Goal: Information Seeking & Learning: Find specific fact

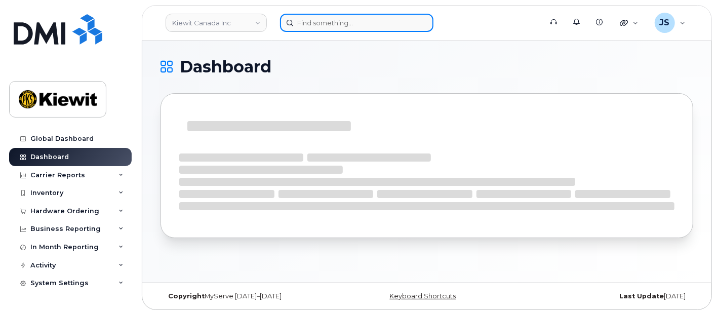
click at [316, 25] on input at bounding box center [356, 23] width 153 height 18
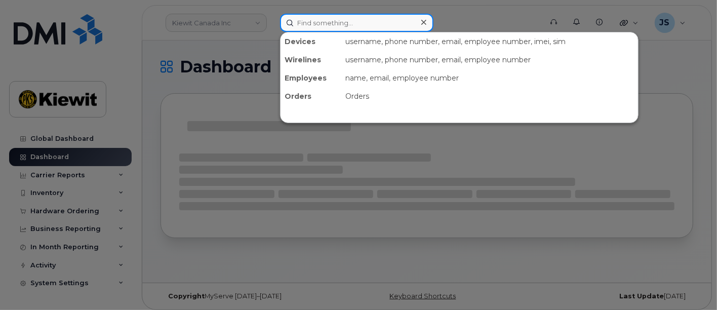
paste input "266361"
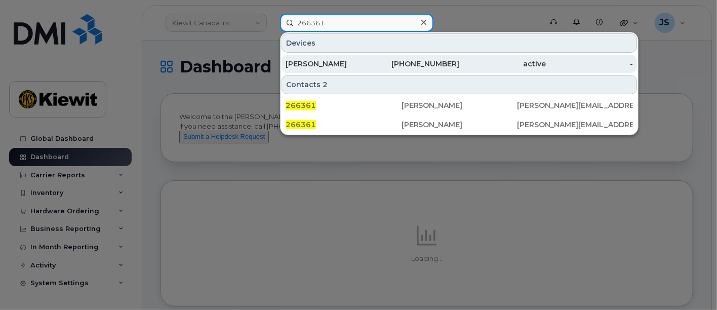
type input "266361"
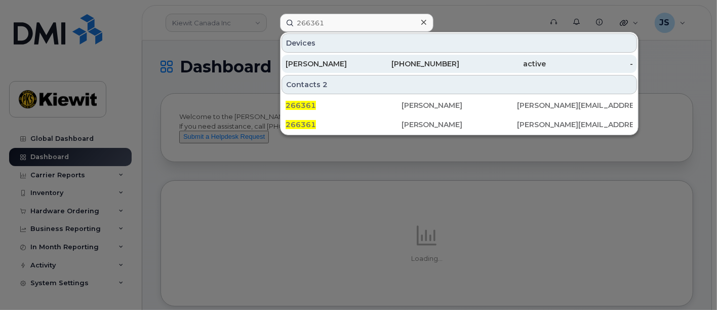
click at [410, 67] on div "[PHONE_NUMBER]" at bounding box center [416, 64] width 87 height 10
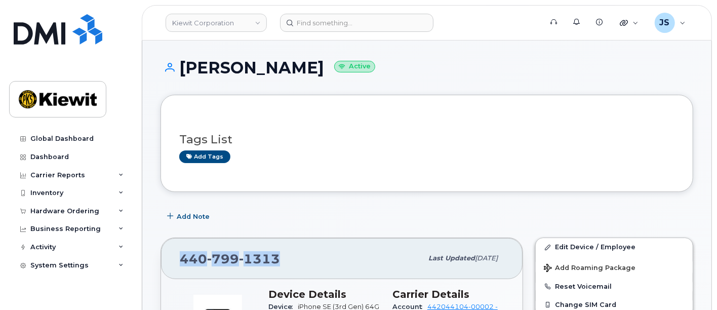
drag, startPoint x: 273, startPoint y: 259, endPoint x: 160, endPoint y: 253, distance: 113.0
click at [161, 253] on div "[PHONE_NUMBER] Last updated [DATE]" at bounding box center [341, 258] width 361 height 40
copy span "[PHONE_NUMBER]"
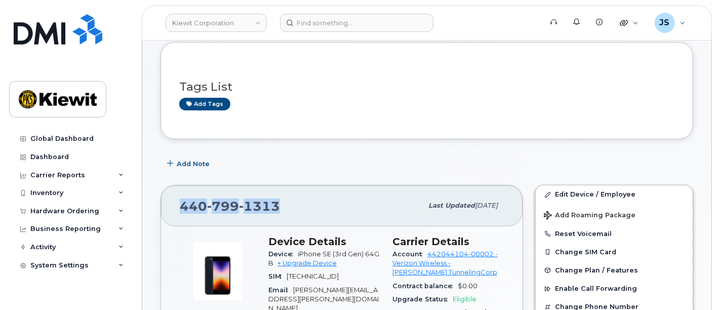
scroll to position [112, 0]
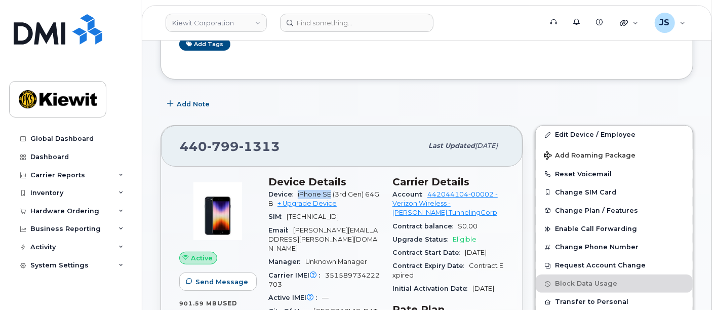
drag, startPoint x: 331, startPoint y: 189, endPoint x: 298, endPoint y: 191, distance: 33.5
click at [298, 191] on span "iPhone SE (3rd Gen) 64GB" at bounding box center [323, 198] width 111 height 17
copy span "iPhone SE"
drag, startPoint x: 291, startPoint y: 146, endPoint x: 167, endPoint y: 147, distance: 124.0
click at [167, 147] on div "[PHONE_NUMBER] Last updated [DATE]" at bounding box center [341, 146] width 361 height 40
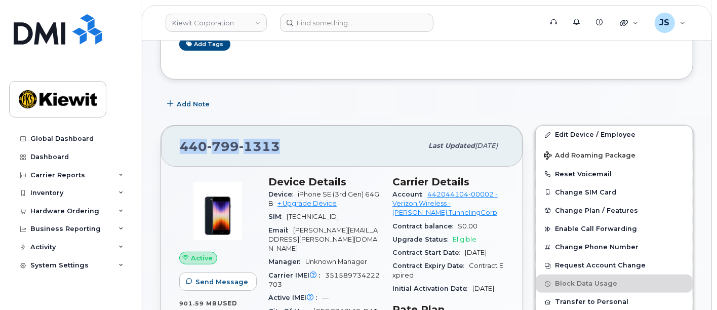
copy span "[PHONE_NUMBER]"
click at [53, 195] on div "Inventory" at bounding box center [46, 193] width 33 height 8
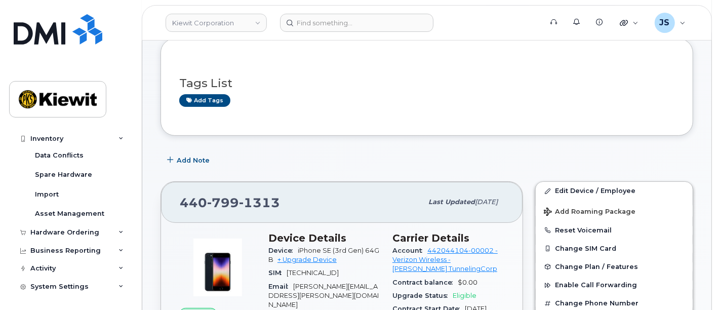
scroll to position [0, 0]
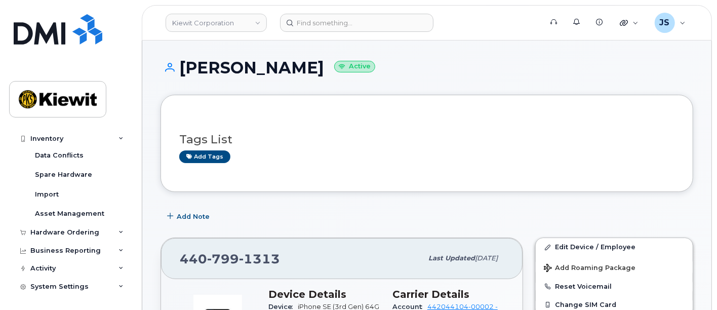
drag, startPoint x: 326, startPoint y: 67, endPoint x: 178, endPoint y: 62, distance: 148.4
click at [178, 62] on h1 "[PERSON_NAME] Active" at bounding box center [426, 68] width 532 height 18
copy h1 "[PERSON_NAME]"
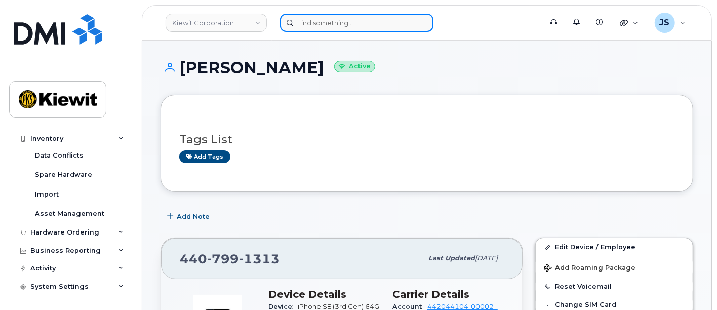
click at [363, 22] on input at bounding box center [356, 23] width 153 height 18
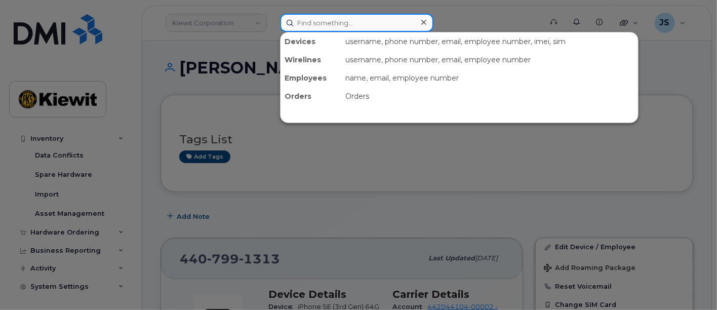
paste input "[PERSON_NAME]"
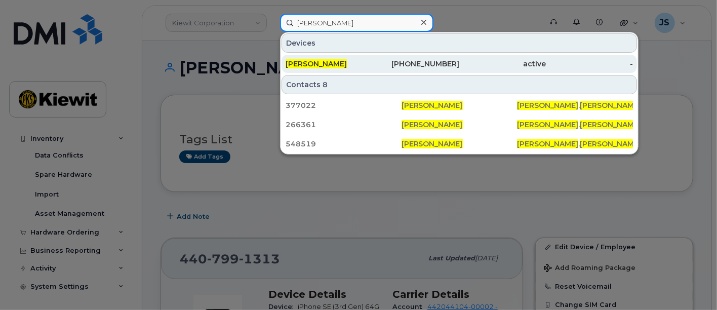
type input "[PERSON_NAME]"
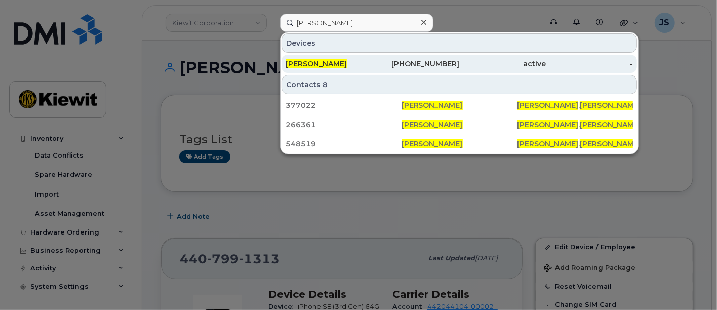
click at [357, 59] on div "[PERSON_NAME]" at bounding box center [328, 64] width 87 height 10
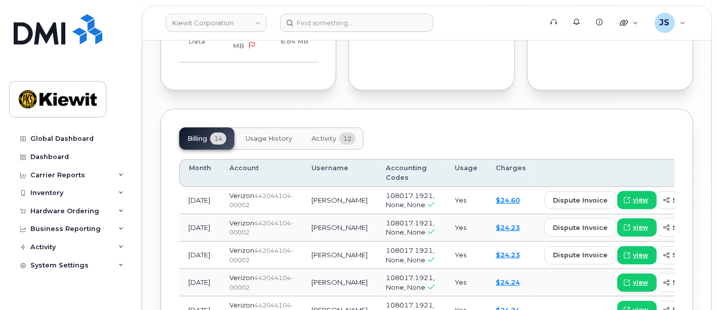
scroll to position [947, 0]
click at [124, 193] on div "Inventory" at bounding box center [70, 193] width 122 height 18
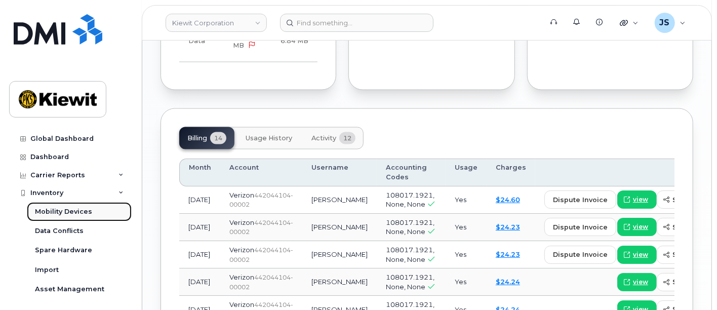
click at [92, 212] on link "Mobility Devices" at bounding box center [79, 211] width 105 height 19
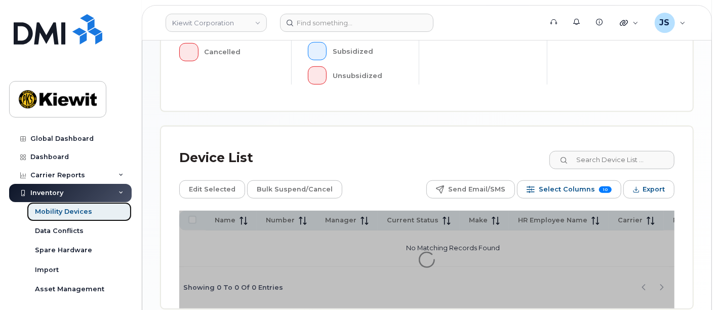
scroll to position [444, 0]
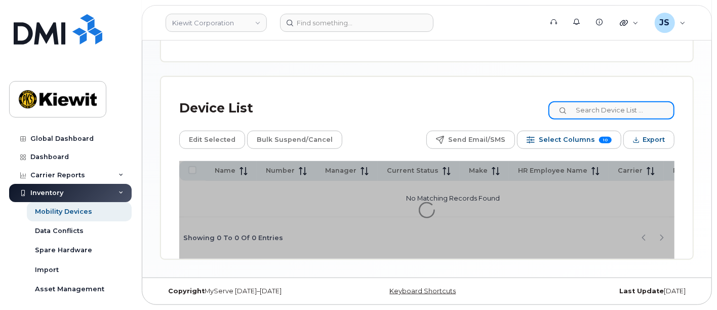
click at [605, 107] on input at bounding box center [611, 110] width 126 height 18
paste input "MICHAEL OLIVER"
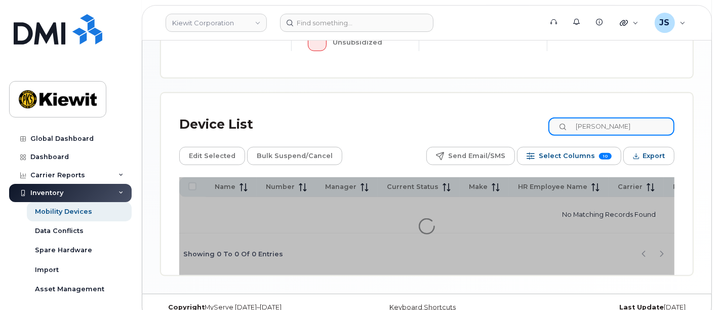
type input "MICHAEL OLIVER"
click at [464, 111] on div "Device List MICHAEL OLIVER" at bounding box center [426, 124] width 495 height 26
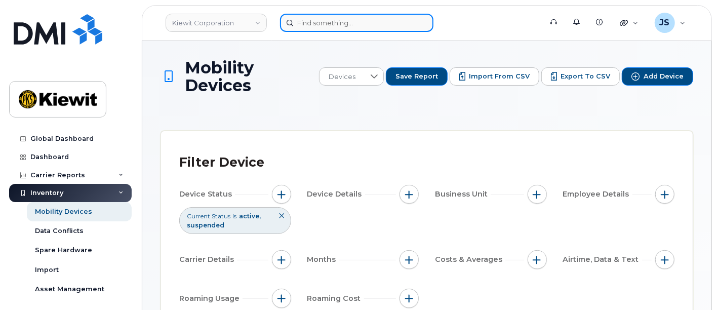
click at [319, 24] on input at bounding box center [356, 23] width 153 height 18
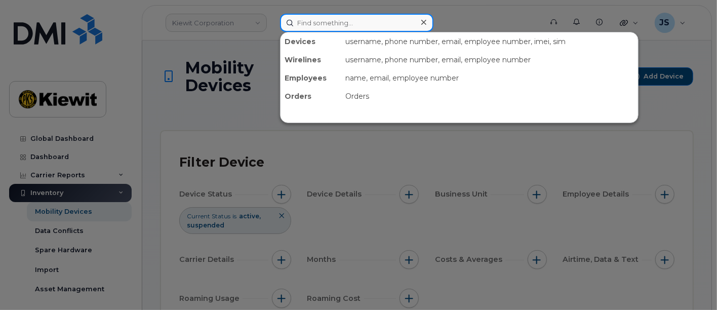
paste input "MICHAEL OLIVER"
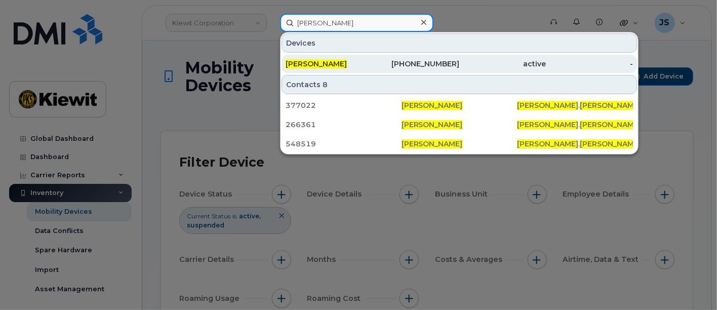
type input "MICHAEL OLIVER"
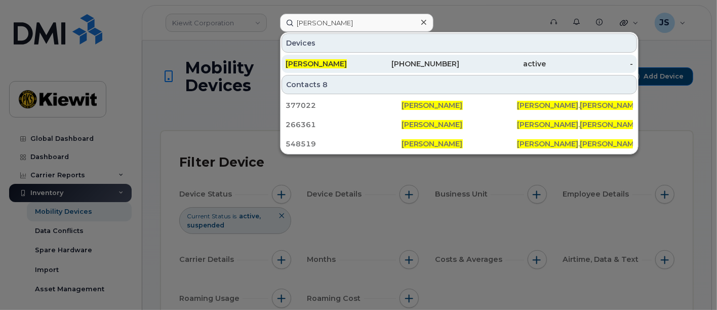
click at [362, 61] on div "MICHAEL OLIVER" at bounding box center [328, 64] width 87 height 10
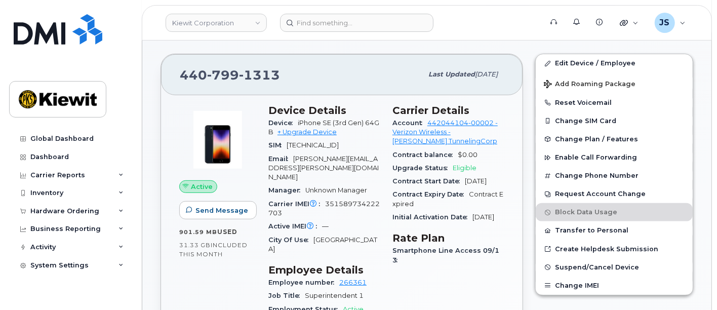
scroll to position [47, 0]
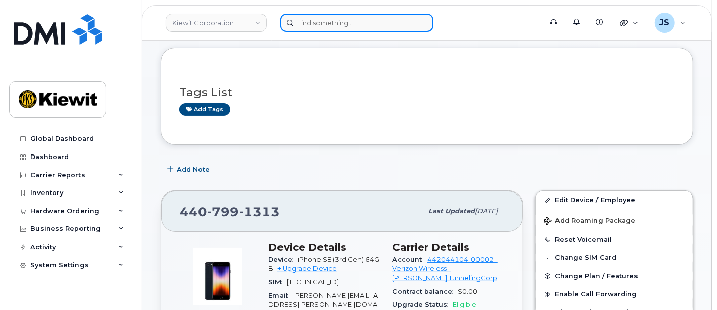
click at [318, 30] on input at bounding box center [356, 23] width 153 height 18
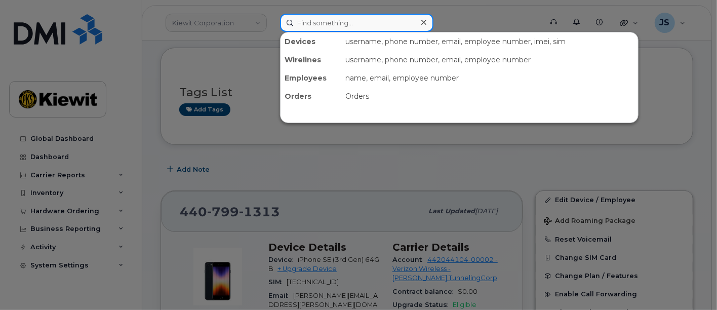
paste input "227490"
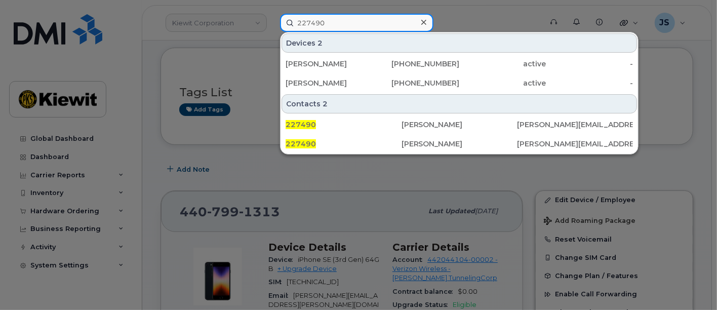
drag, startPoint x: 350, startPoint y: 21, endPoint x: 269, endPoint y: 23, distance: 81.5
click at [272, 23] on div "227490 Devices 2 MARIE POWER 563-529-4668 active - WILLIAM KEELEY 425-219-5097 …" at bounding box center [407, 23] width 271 height 18
paste input "Eric Schubert"
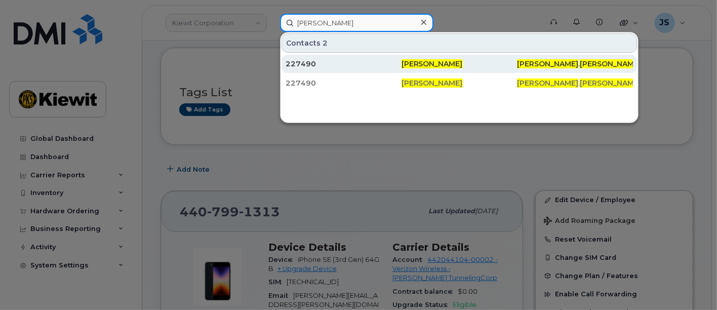
type input "Eric Schubert"
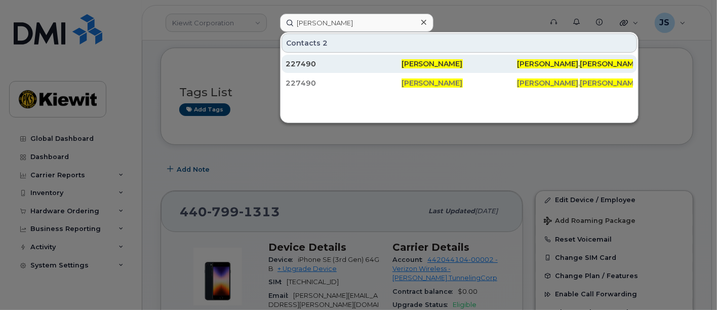
click at [320, 63] on div "227490" at bounding box center [343, 64] width 116 height 10
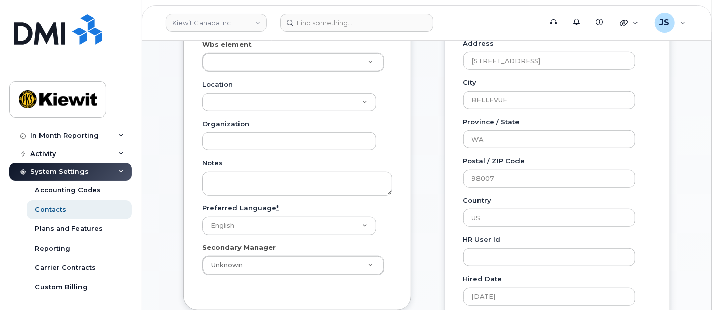
scroll to position [56, 0]
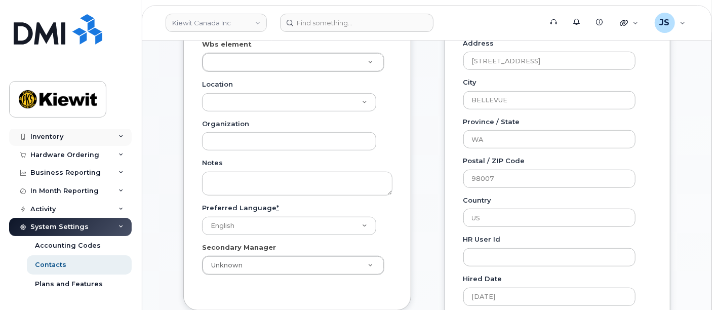
click at [52, 142] on div "Inventory" at bounding box center [70, 137] width 122 height 18
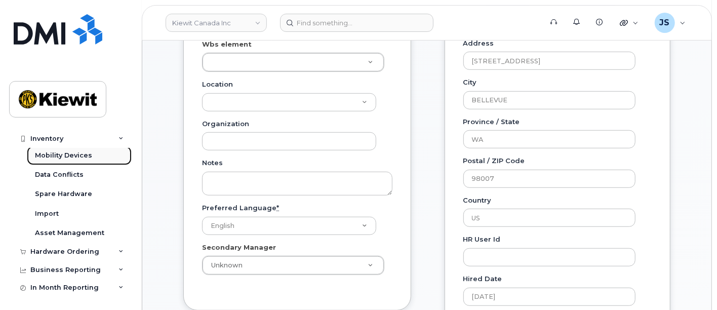
click at [89, 156] on div "Mobility Devices" at bounding box center [63, 155] width 57 height 9
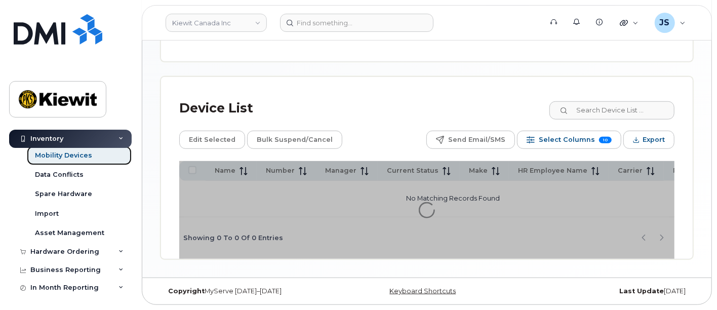
scroll to position [426, 0]
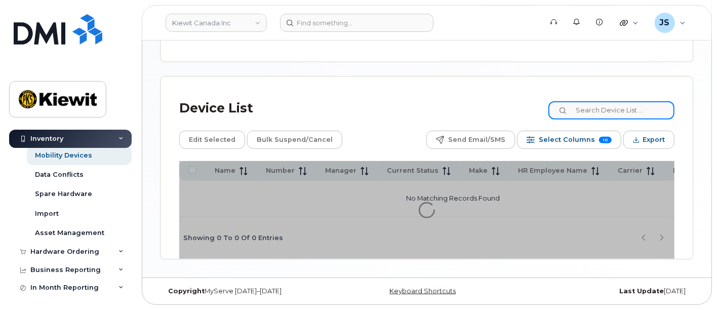
click at [597, 109] on input at bounding box center [611, 110] width 126 height 18
paste input "Eric Schubert"
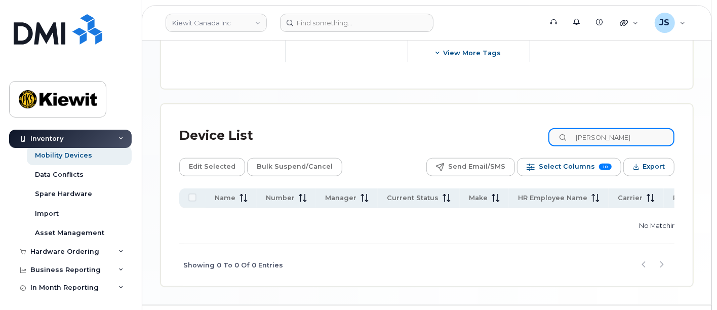
scroll to position [526, 0]
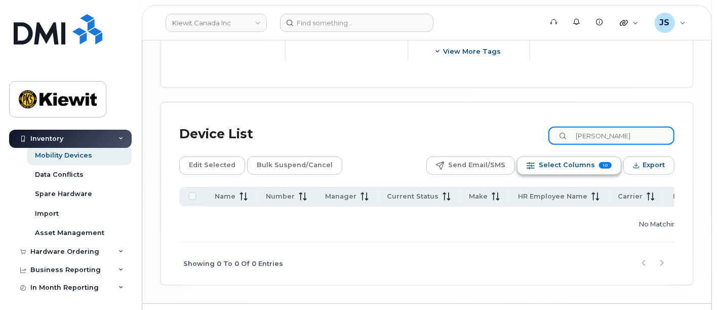
type input "Eric Schubert"
click at [587, 157] on span "Select Columns" at bounding box center [567, 164] width 56 height 15
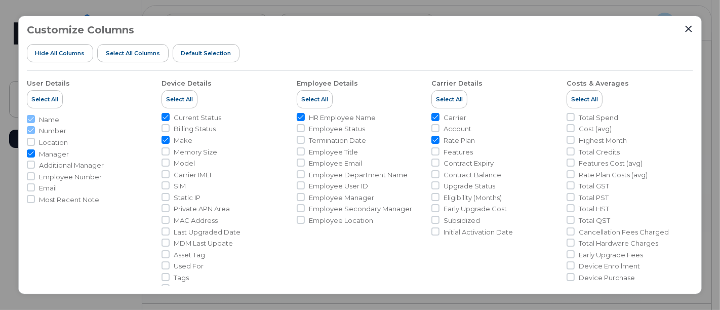
click at [689, 22] on div "Customize Columns Hide All Columns Select all Columns Default Selection User De…" at bounding box center [360, 155] width 684 height 279
click at [687, 25] on icon "Close" at bounding box center [688, 29] width 8 height 8
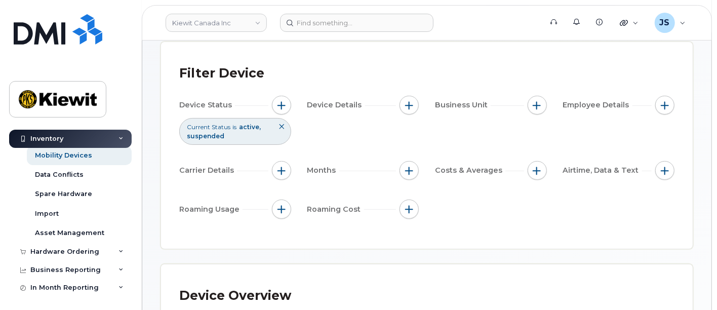
scroll to position [0, 0]
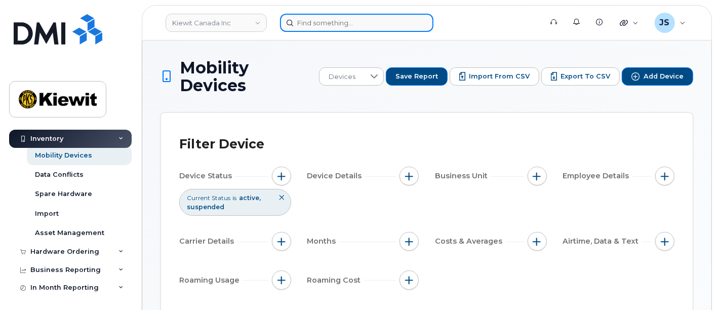
click at [342, 25] on input at bounding box center [356, 23] width 153 height 18
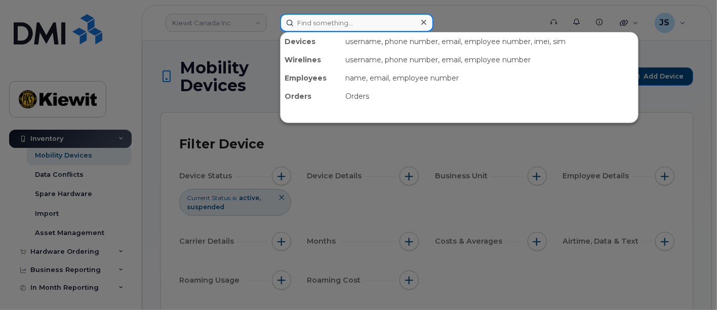
paste input "(541) 408-4521"
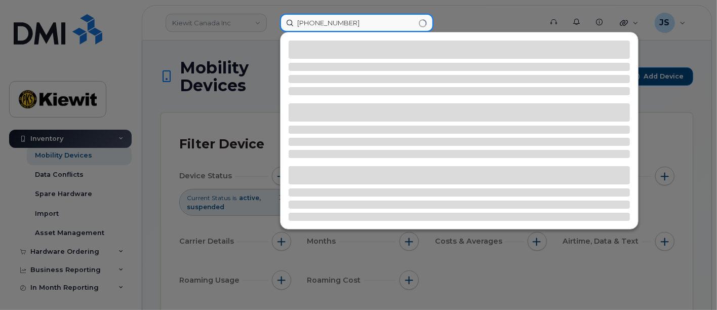
click at [317, 22] on input "(541) 408-4521" at bounding box center [356, 23] width 153 height 18
click at [299, 25] on input "(541-408-4521" at bounding box center [356, 23] width 153 height 18
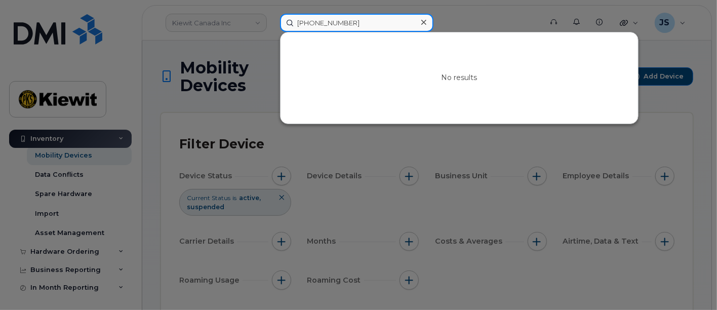
click at [314, 19] on input "541-408-4521" at bounding box center [356, 23] width 153 height 18
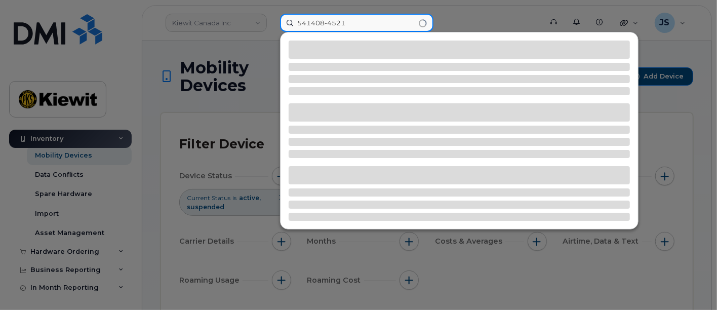
click at [331, 20] on input "541408-4521" at bounding box center [356, 23] width 153 height 18
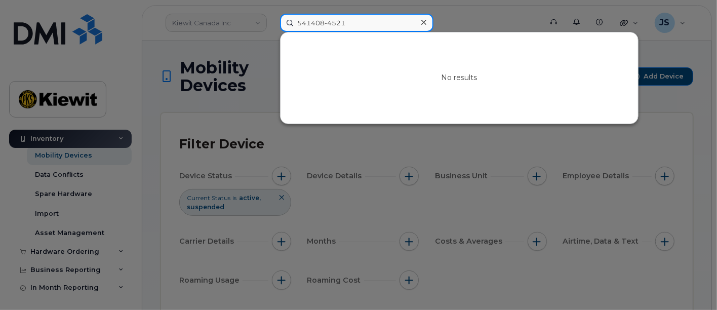
click at [328, 22] on input "541408-4521" at bounding box center [356, 23] width 153 height 18
drag, startPoint x: 359, startPoint y: 21, endPoint x: 294, endPoint y: 22, distance: 64.8
click at [294, 22] on input "5414084521" at bounding box center [356, 23] width 153 height 18
paste input "8088642437"
click at [309, 22] on input "8088642437" at bounding box center [356, 23] width 153 height 18
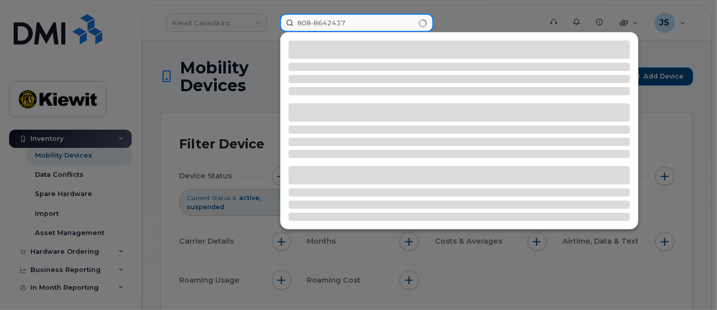
click at [324, 22] on input "808-8642437" at bounding box center [356, 23] width 153 height 18
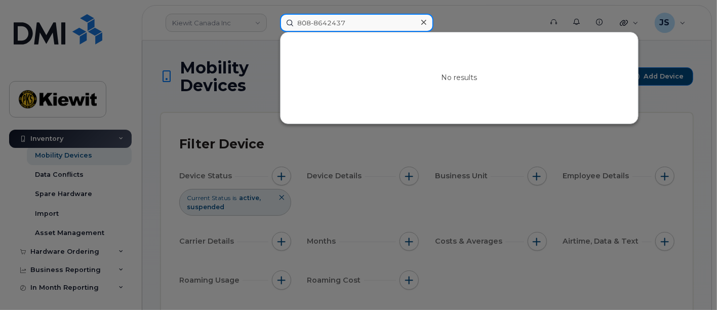
click at [328, 23] on input "808-8642437" at bounding box center [356, 23] width 153 height 18
type input "808-864-2437"
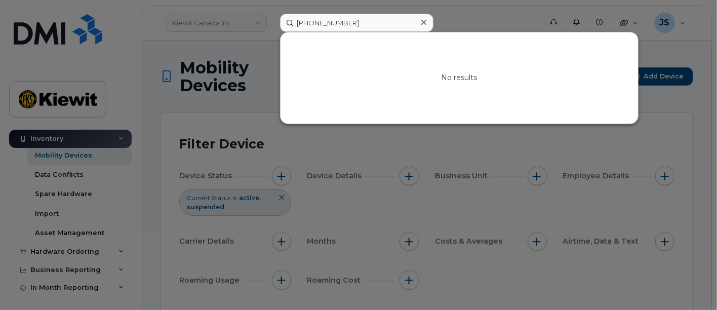
click at [422, 22] on icon at bounding box center [423, 22] width 5 height 8
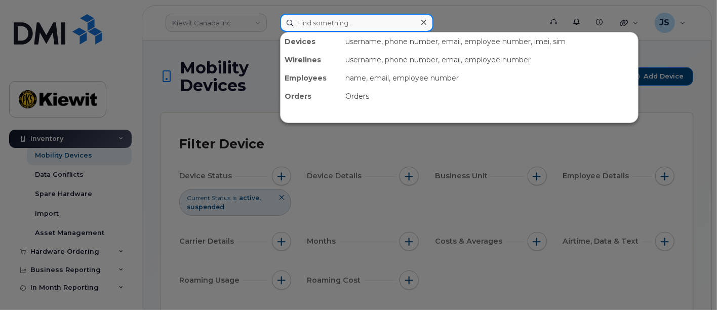
click at [327, 19] on input at bounding box center [356, 23] width 153 height 18
paste input "585288"
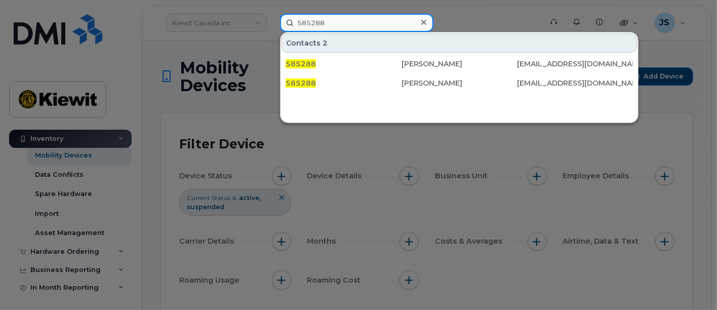
drag, startPoint x: 338, startPoint y: 22, endPoint x: 275, endPoint y: 18, distance: 62.4
click at [275, 18] on div "585288 Contacts 2 585288 Alexander Tiria ALEXANDER.TIRIA@1884LINECO.COM 585288 …" at bounding box center [407, 23] width 271 height 18
paste input "Alexander.Tiria"
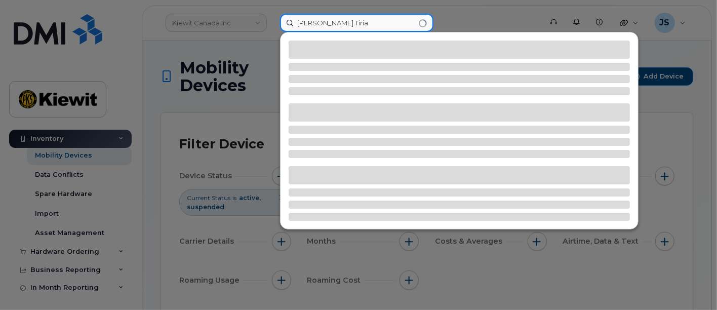
click at [332, 24] on input "Alexander.Tiria" at bounding box center [356, 23] width 153 height 18
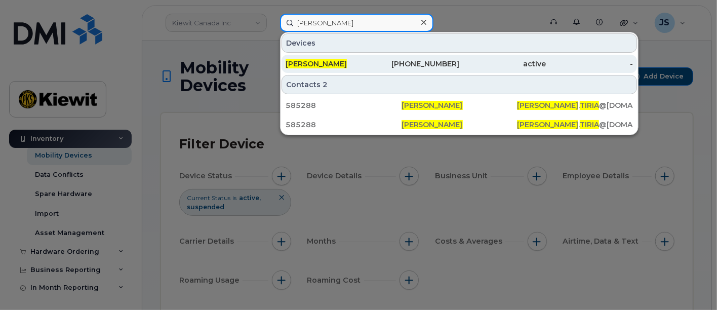
type input "Alexander Tiria"
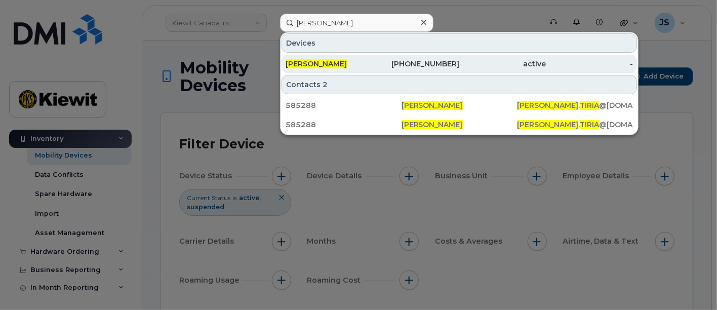
click at [473, 63] on div "active" at bounding box center [502, 64] width 87 height 10
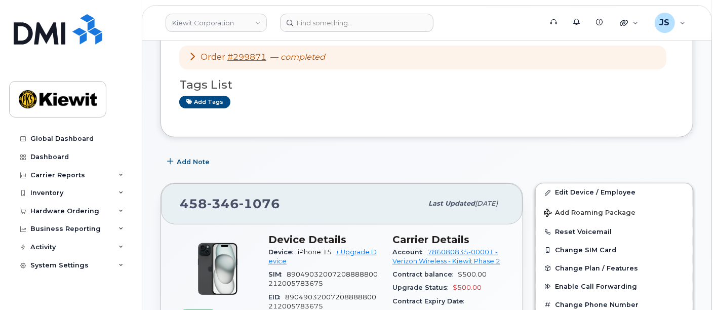
scroll to position [169, 0]
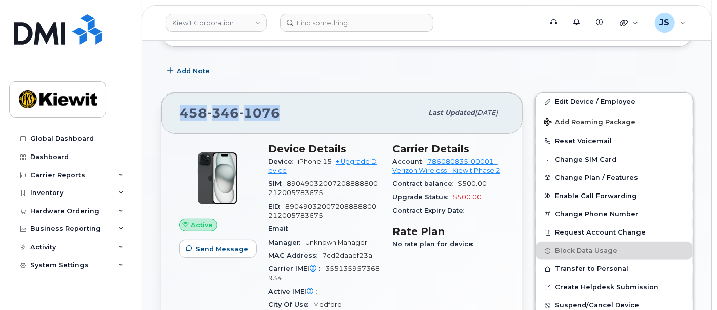
drag, startPoint x: 291, startPoint y: 119, endPoint x: 173, endPoint y: 115, distance: 117.5
click at [173, 115] on div "458 346 1076 Last updated Sep 10, 2025" at bounding box center [341, 113] width 361 height 40
copy span "458 346 1076"
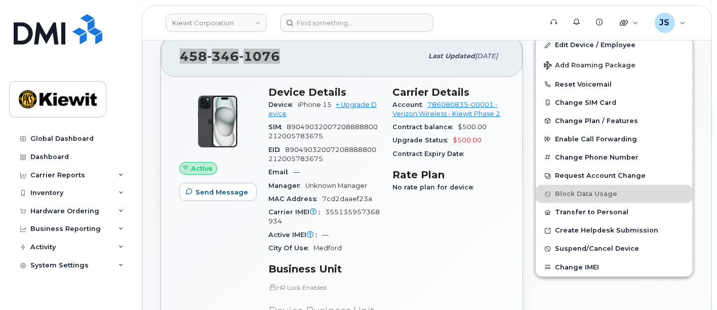
scroll to position [225, 0]
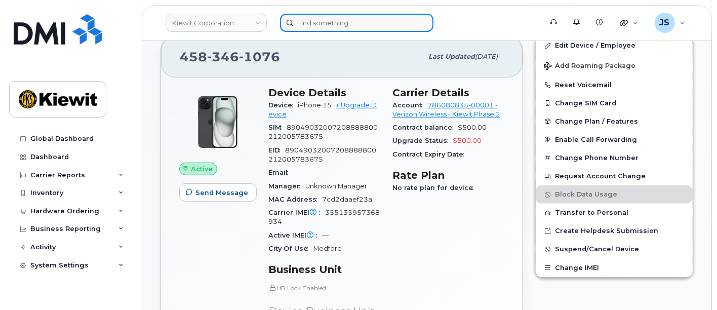
click at [320, 21] on input at bounding box center [356, 23] width 153 height 18
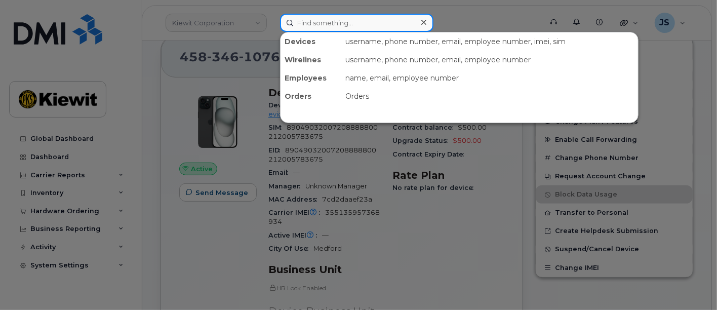
paste input "Dakotah.Gray"
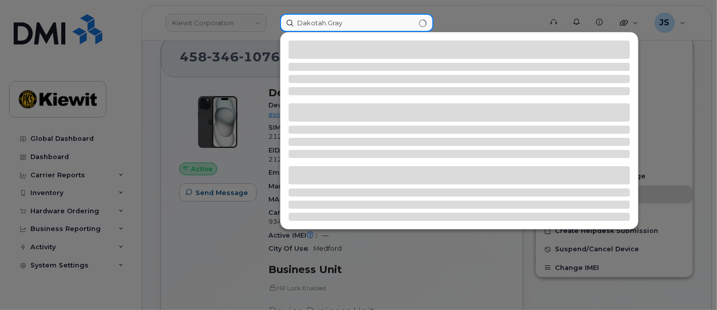
click at [329, 23] on input "Dakotah.Gray" at bounding box center [356, 23] width 153 height 18
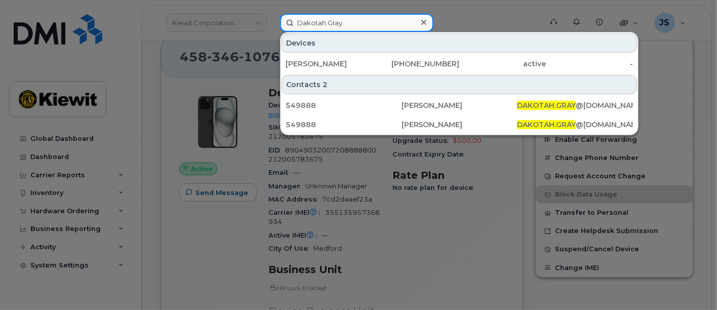
click at [328, 20] on input "Dakotah.Gray" at bounding box center [356, 23] width 153 height 18
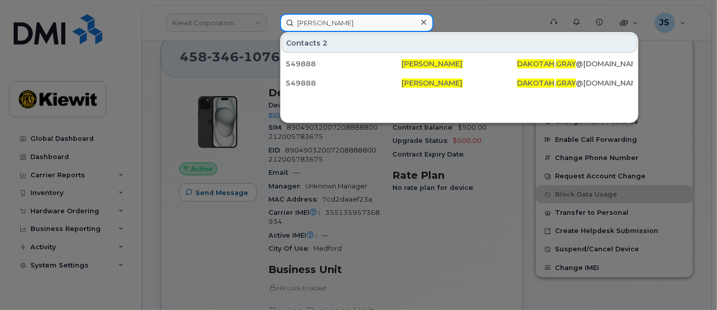
drag, startPoint x: 366, startPoint y: 22, endPoint x: 271, endPoint y: 20, distance: 94.7
click at [272, 20] on div "Dakotah Gray Contacts 2 549888 Dakotah Gray DAKOTAH . GRAY @TICUS.COM 549888 Da…" at bounding box center [407, 23] width 271 height 18
click at [350, 16] on input "Dakotah Gray" at bounding box center [356, 23] width 153 height 18
click at [353, 19] on input "Dakotah Gray" at bounding box center [356, 23] width 153 height 18
drag, startPoint x: 353, startPoint y: 21, endPoint x: 256, endPoint y: 16, distance: 96.8
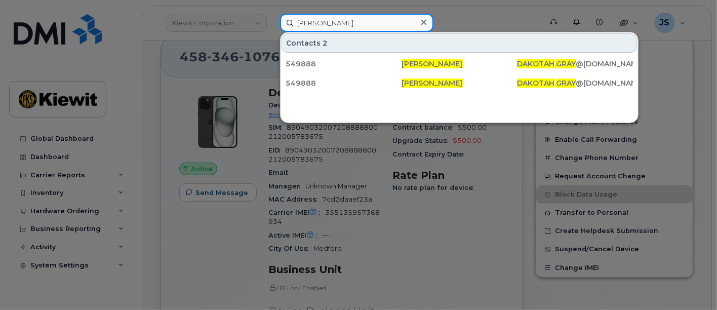
click at [272, 16] on div "Dakotah Gray Contacts 2 549888 Dakotah Gray DAKOTAH . GRAY @TICUS.COM 549888 Da…" at bounding box center [407, 23] width 271 height 18
paste input "549888"
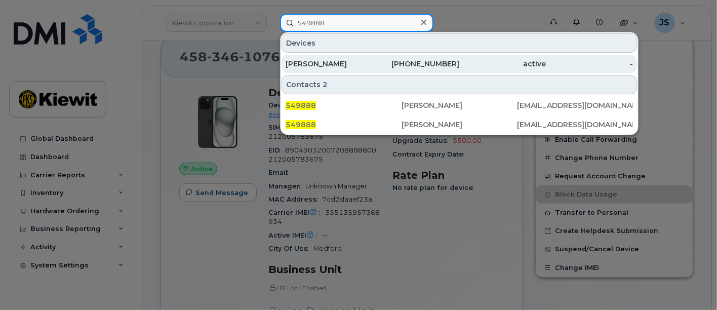
type input "549888"
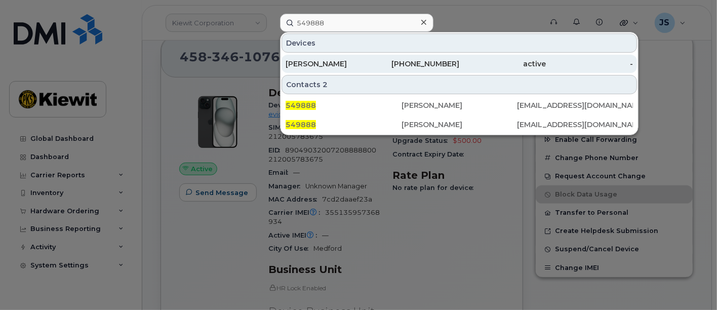
drag, startPoint x: 368, startPoint y: 58, endPoint x: 304, endPoint y: 67, distance: 64.9
click at [368, 59] on div "STACY GRAY" at bounding box center [328, 64] width 87 height 10
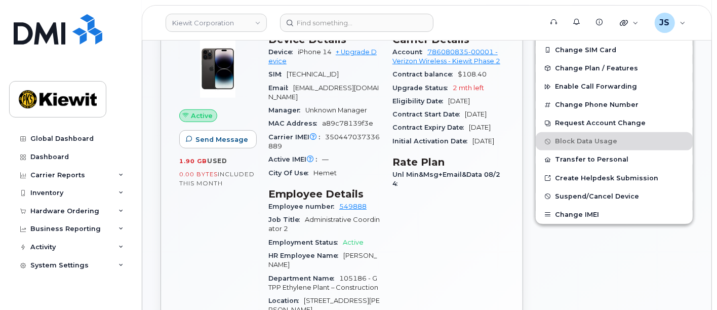
scroll to position [281, 0]
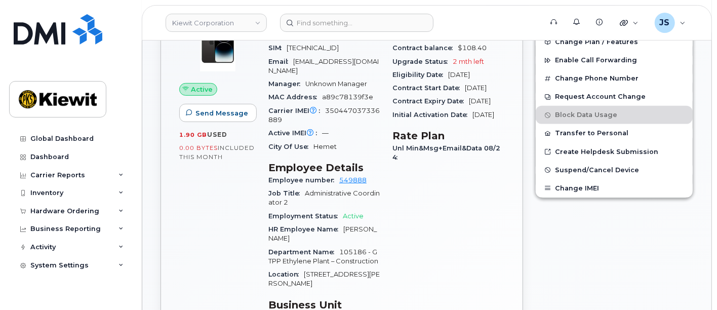
click at [295, 236] on div "HR Employee Name [PERSON_NAME]" at bounding box center [324, 234] width 112 height 23
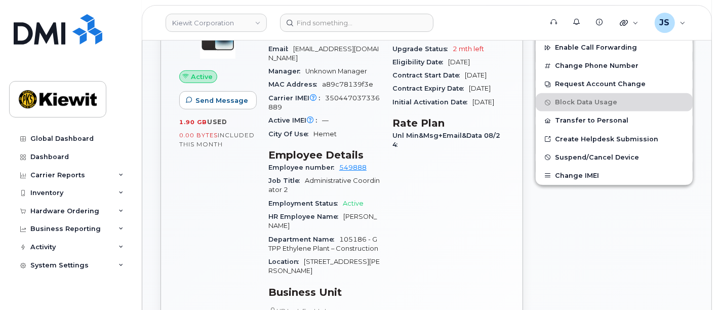
scroll to position [393, 0]
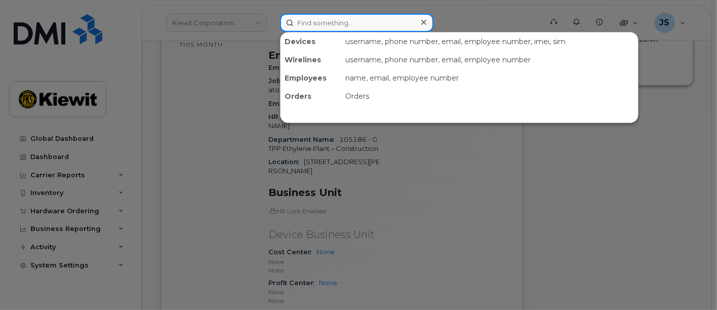
click at [349, 27] on input at bounding box center [356, 23] width 153 height 18
paste input "580305"
type input "580305"
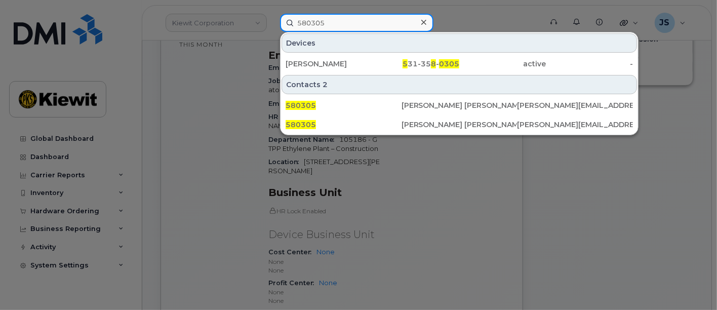
drag, startPoint x: 344, startPoint y: 21, endPoint x: 254, endPoint y: 23, distance: 90.1
click at [272, 23] on div "580305 Devices [PERSON_NAME] 5 31-35 8 - 0305 active - Contacts 2 580305 [PERSO…" at bounding box center [407, 23] width 271 height 18
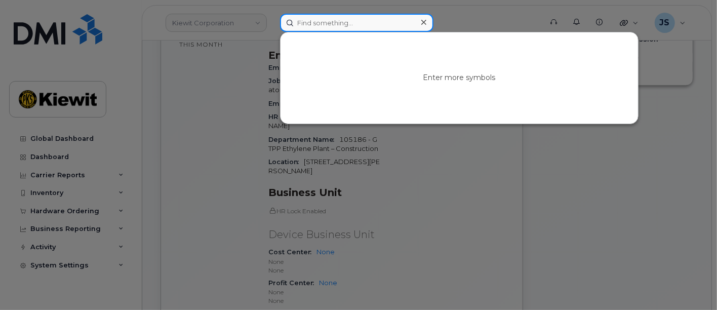
click at [314, 20] on input at bounding box center [356, 23] width 153 height 18
paste input "[PERSON_NAME].[PERSON_NAME]"
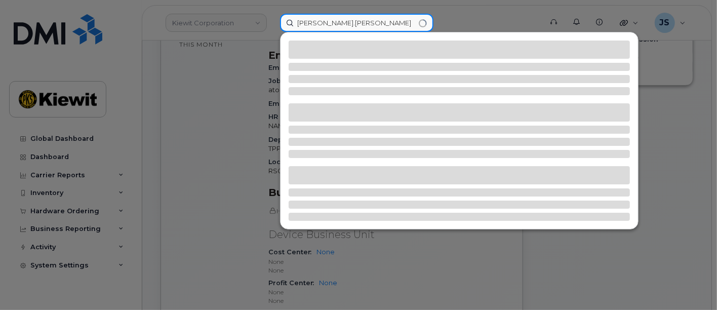
click at [321, 22] on input "[PERSON_NAME].[PERSON_NAME]" at bounding box center [356, 23] width 153 height 18
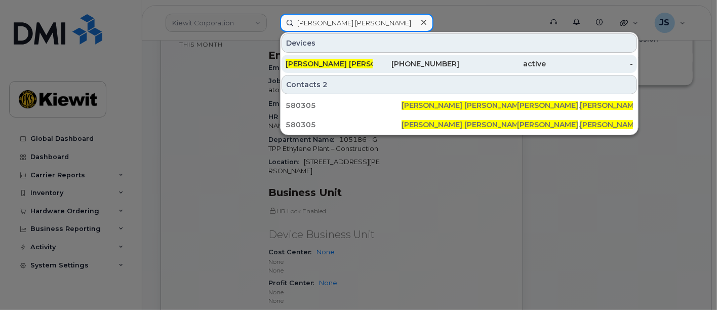
type input "[PERSON_NAME] [PERSON_NAME]"
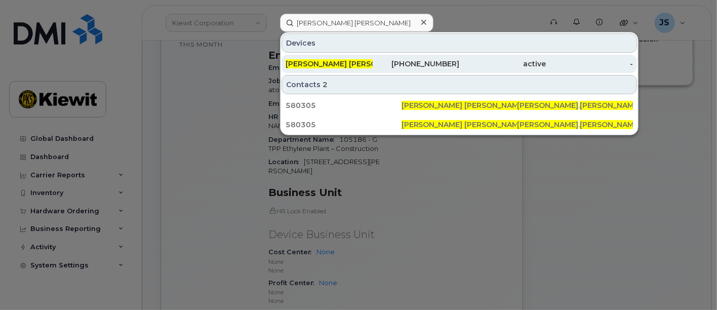
click at [367, 59] on div "[PERSON_NAME] [PERSON_NAME]" at bounding box center [328, 64] width 87 height 10
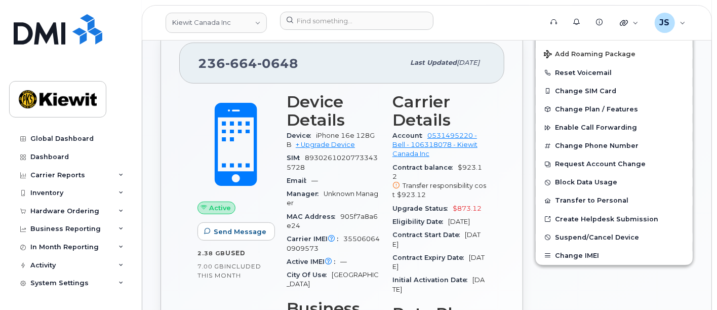
scroll to position [112, 0]
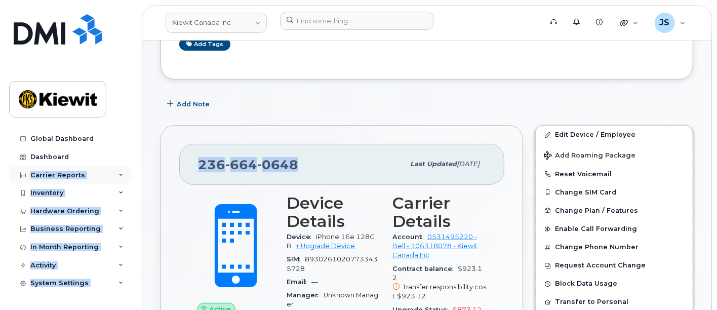
drag, startPoint x: 308, startPoint y: 168, endPoint x: 114, endPoint y: 165, distance: 193.4
click at [322, 170] on div "236 664 0648" at bounding box center [301, 163] width 206 height 21
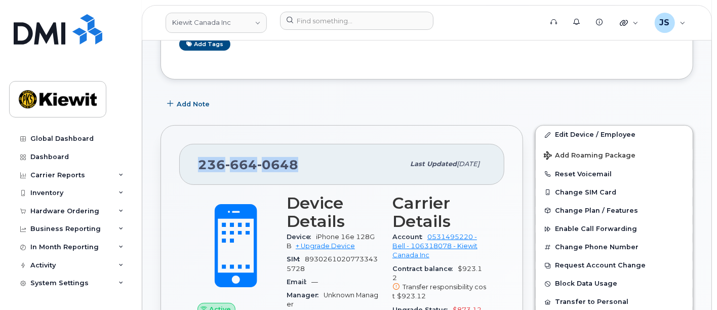
drag, startPoint x: 304, startPoint y: 162, endPoint x: 192, endPoint y: 157, distance: 111.5
click at [192, 157] on div "236 664 0648 Last updated Sep 16, 2025" at bounding box center [341, 164] width 325 height 40
copy span "236 664 0648"
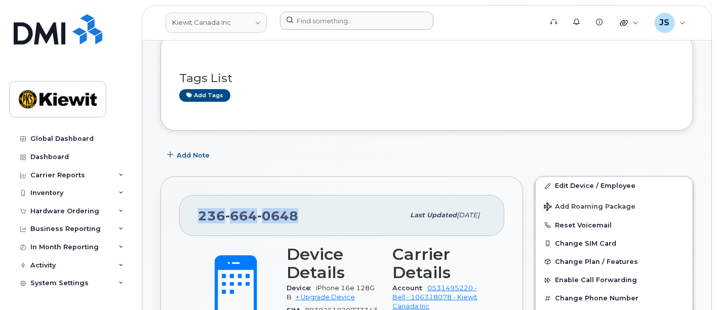
scroll to position [56, 0]
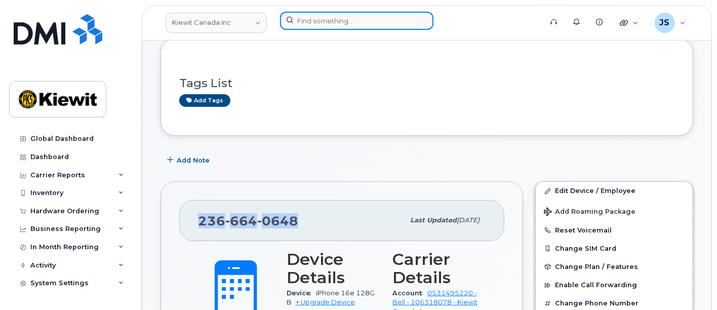
click at [339, 15] on input at bounding box center [356, 21] width 153 height 18
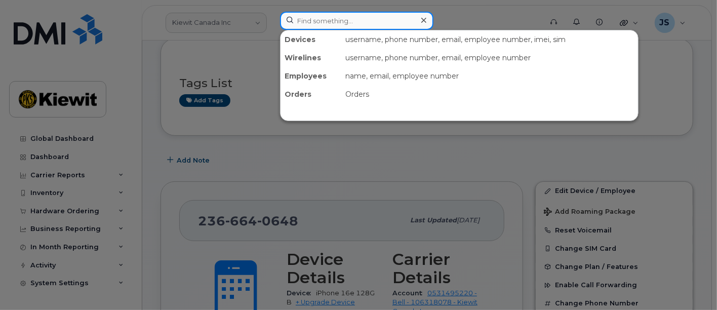
paste input "[PERSON_NAME]"
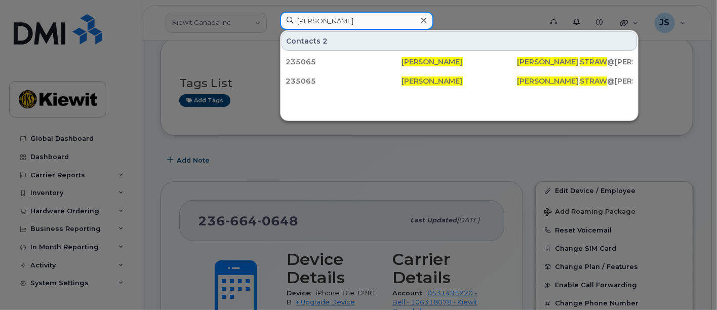
type input "[PERSON_NAME]"
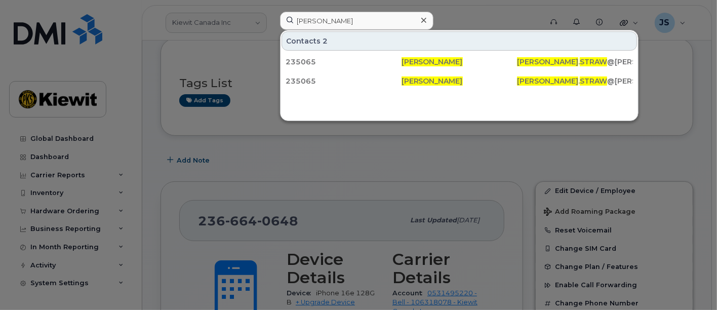
click at [422, 21] on icon at bounding box center [423, 20] width 5 height 8
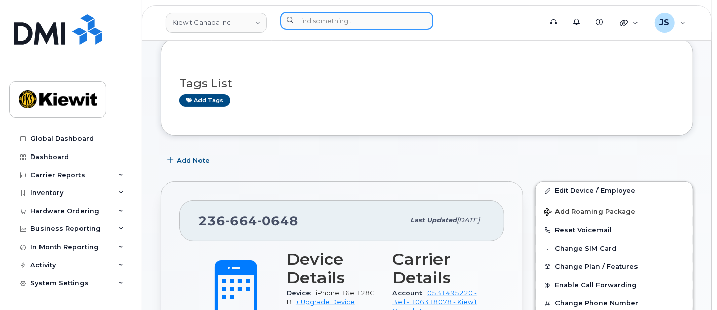
click at [376, 20] on input at bounding box center [356, 21] width 153 height 18
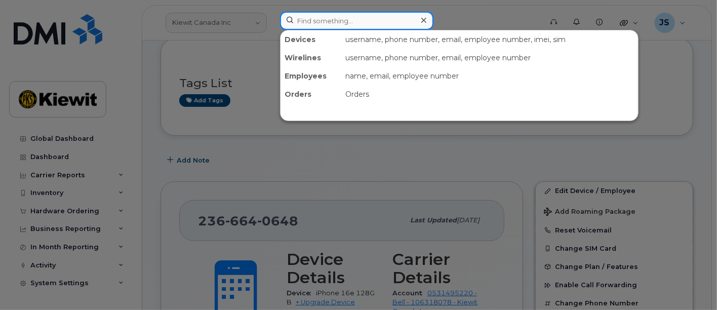
paste input "235065"
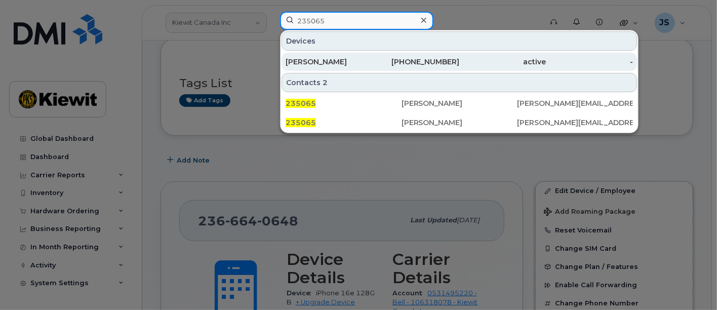
type input "235065"
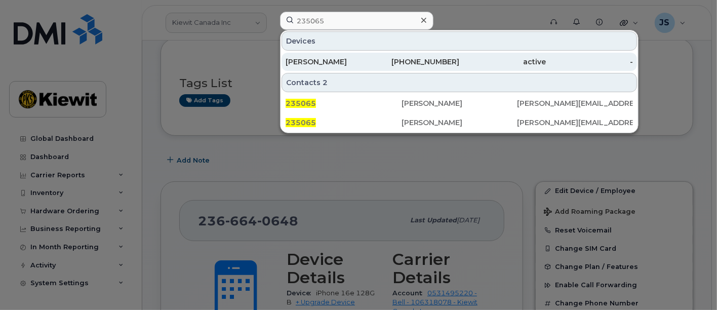
click at [362, 60] on div "[PERSON_NAME]" at bounding box center [328, 62] width 87 height 10
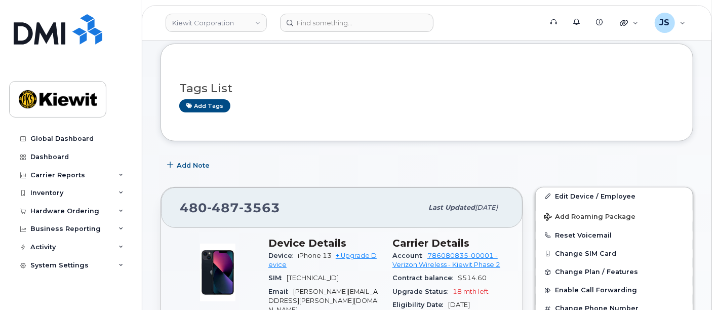
scroll to position [225, 0]
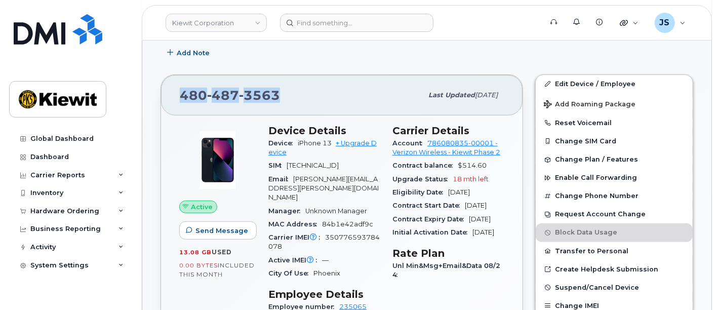
drag, startPoint x: 299, startPoint y: 88, endPoint x: 178, endPoint y: 98, distance: 121.9
click at [178, 98] on div "[PHONE_NUMBER] Last updated [DATE]" at bounding box center [341, 95] width 361 height 40
copy span "[PHONE_NUMBER]"
drag, startPoint x: 330, startPoint y: 144, endPoint x: 293, endPoint y: 146, distance: 37.5
click at [293, 146] on div "Device iPhone 13 + Upgrade Device" at bounding box center [324, 148] width 112 height 23
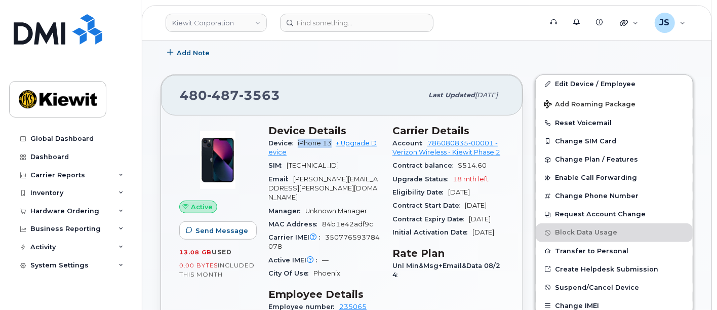
copy span "iPhone 13"
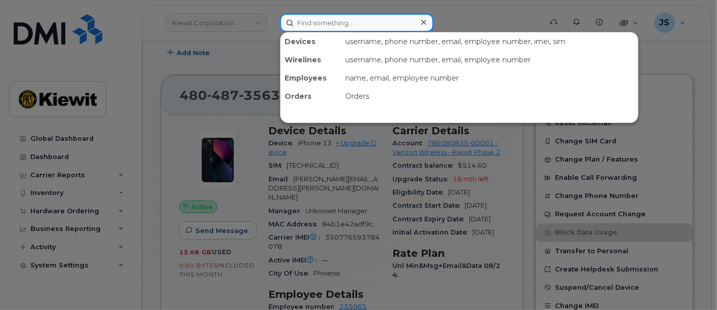
click at [332, 27] on input at bounding box center [356, 23] width 153 height 18
paste input "503050"
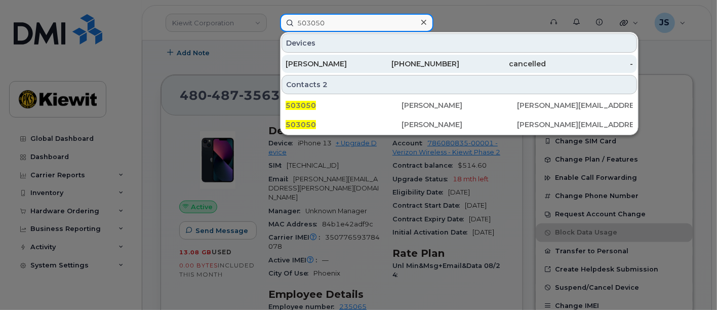
type input "503050"
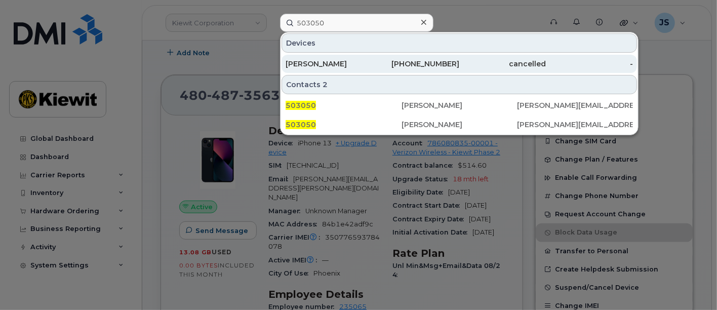
click at [343, 63] on div "[PERSON_NAME]" at bounding box center [328, 64] width 87 height 10
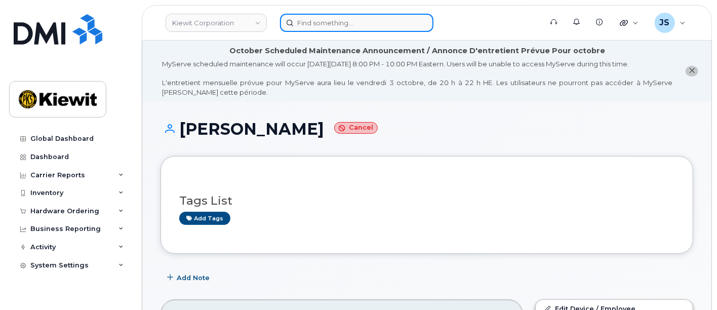
click at [373, 16] on input at bounding box center [356, 23] width 153 height 18
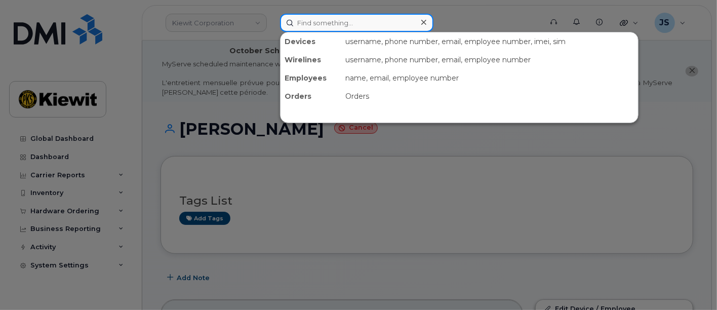
paste input "[PERSON_NAME]"
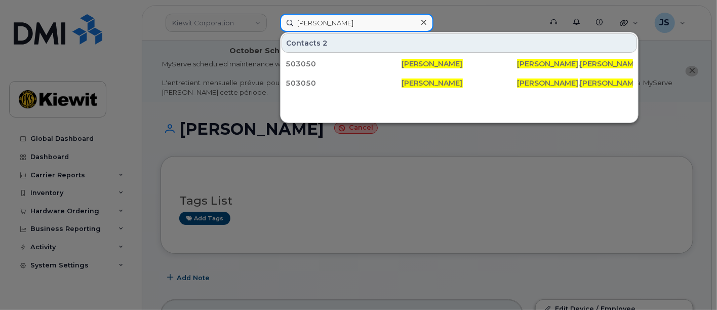
type input "[PERSON_NAME]"
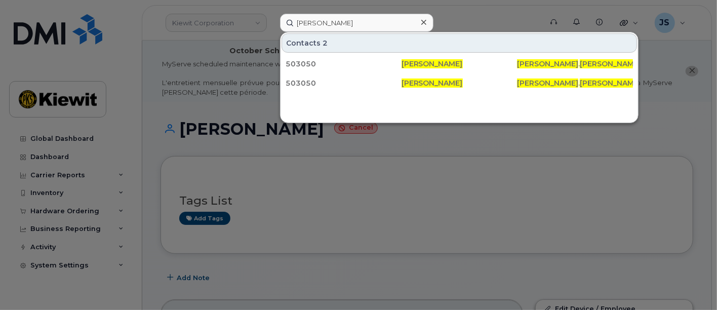
click at [480, 16] on div at bounding box center [358, 155] width 717 height 310
